Goal: Task Accomplishment & Management: Use online tool/utility

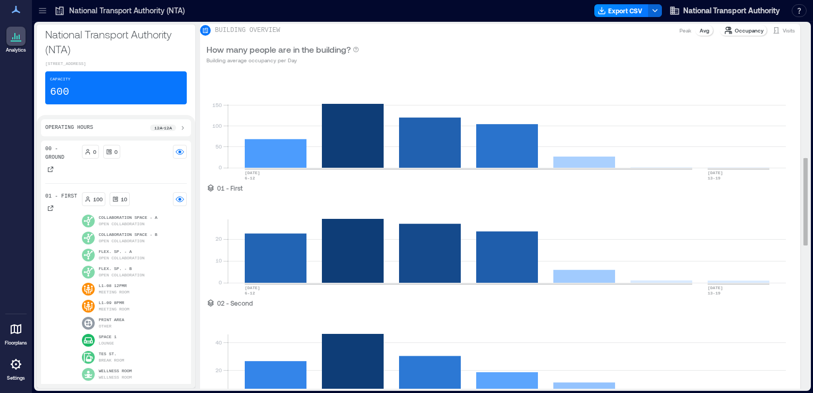
scroll to position [554, 0]
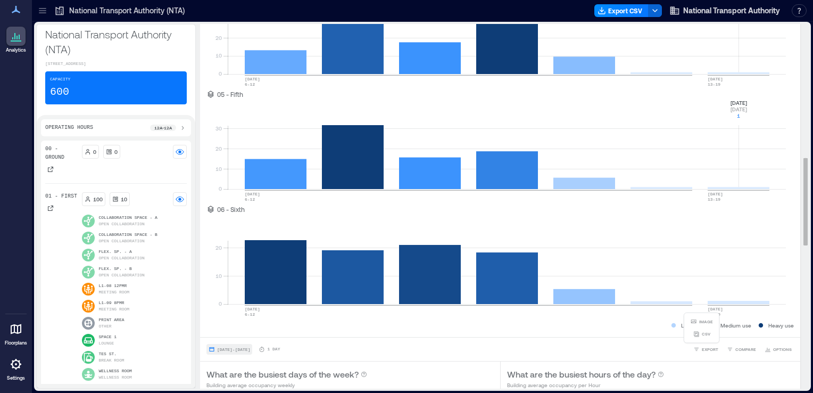
click at [252, 350] on button "[DATE] - [DATE]" at bounding box center [230, 349] width 46 height 11
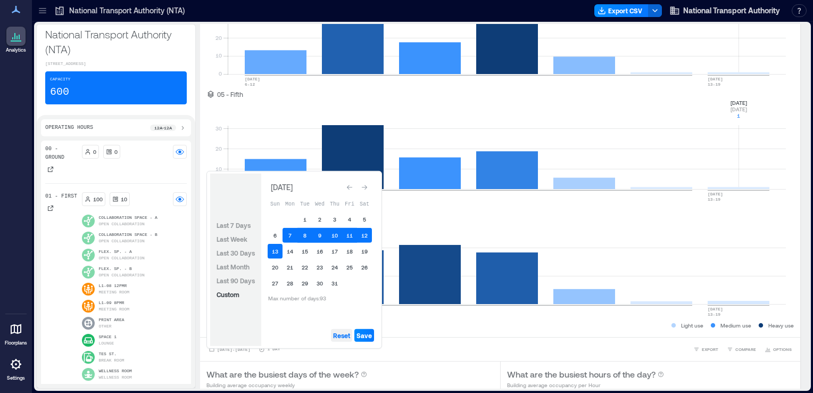
click at [342, 335] on span "Reset" at bounding box center [341, 335] width 17 height 9
click at [290, 250] on button "14" at bounding box center [290, 251] width 15 height 15
click at [364, 186] on icon "Go to next month" at bounding box center [364, 187] width 6 height 6
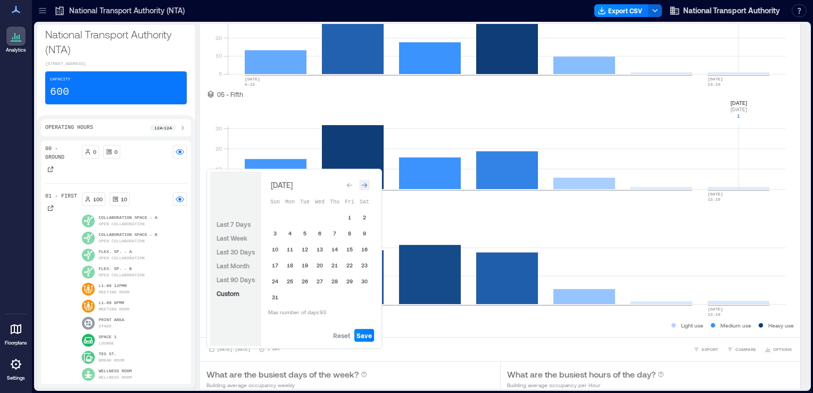
click at [365, 187] on icon "Go to next month" at bounding box center [364, 185] width 5 height 5
click at [349, 188] on icon "Go to previous month" at bounding box center [349, 187] width 6 height 6
click at [274, 295] on button "31" at bounding box center [275, 297] width 15 height 15
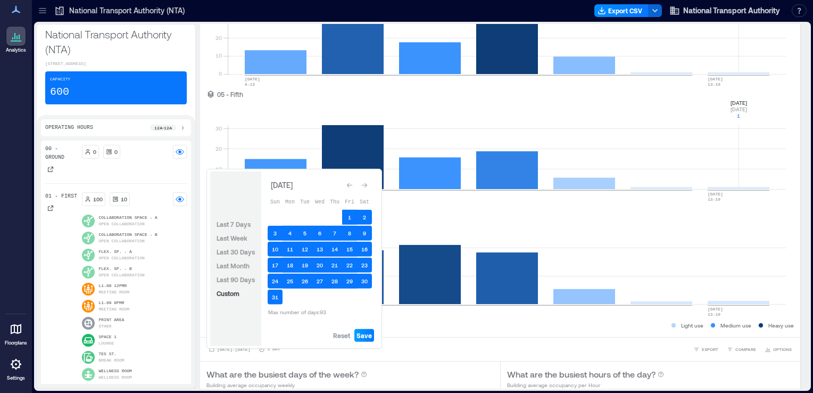
click at [365, 335] on span "Save" at bounding box center [364, 335] width 15 height 9
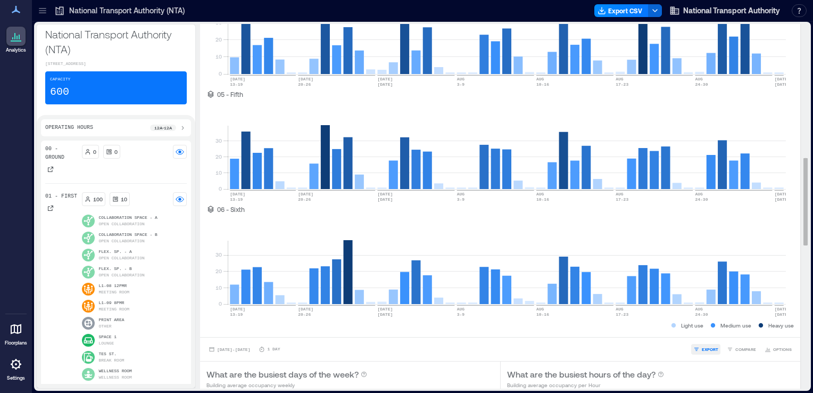
click at [706, 352] on span "EXPORT" at bounding box center [710, 349] width 16 height 6
click at [700, 339] on button "CSV" at bounding box center [702, 333] width 27 height 11
